Goal: Task Accomplishment & Management: Manage account settings

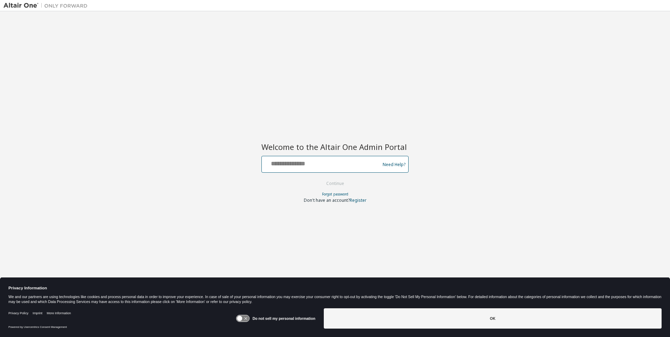
click at [322, 163] on input "text" at bounding box center [321, 163] width 115 height 10
type input "**********"
click at [335, 184] on button "Continue" at bounding box center [335, 183] width 33 height 11
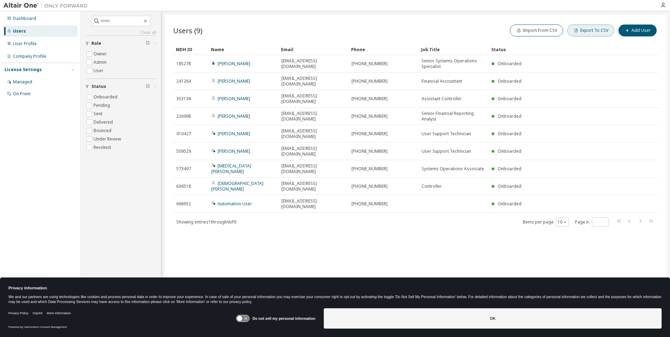
click at [592, 30] on button "Export To CSV" at bounding box center [590, 31] width 47 height 12
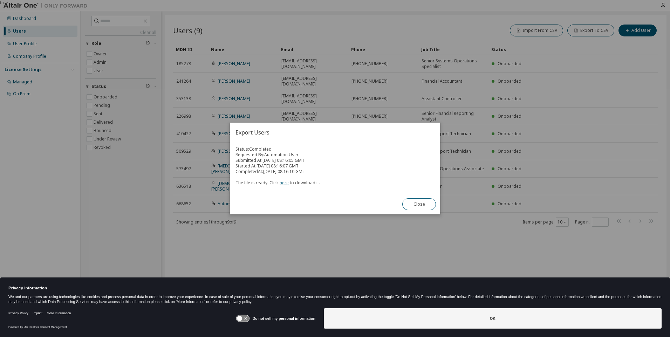
click at [283, 183] on link "here" at bounding box center [284, 183] width 9 height 6
click at [419, 204] on button "Close" at bounding box center [419, 204] width 34 height 12
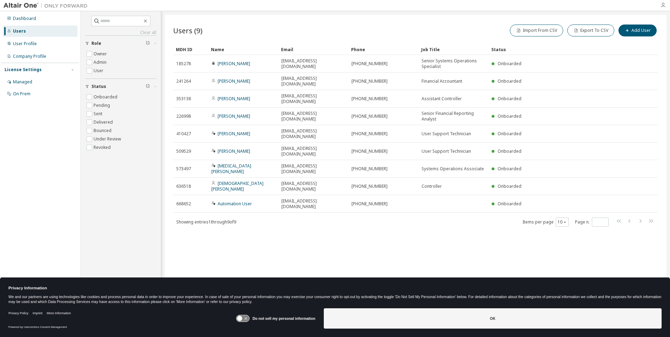
click at [663, 5] on icon "button" at bounding box center [663, 5] width 6 height 6
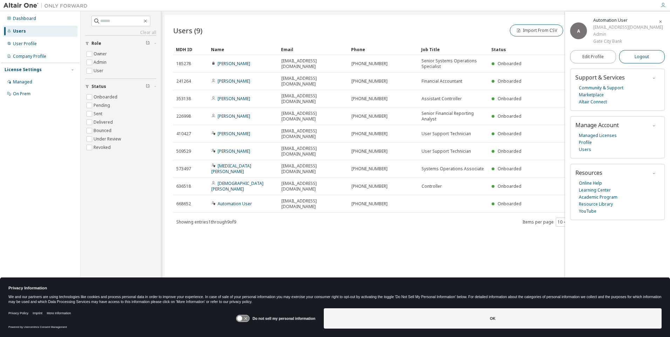
click at [642, 60] on span "Logout" at bounding box center [641, 56] width 14 height 7
